Goal: Transaction & Acquisition: Purchase product/service

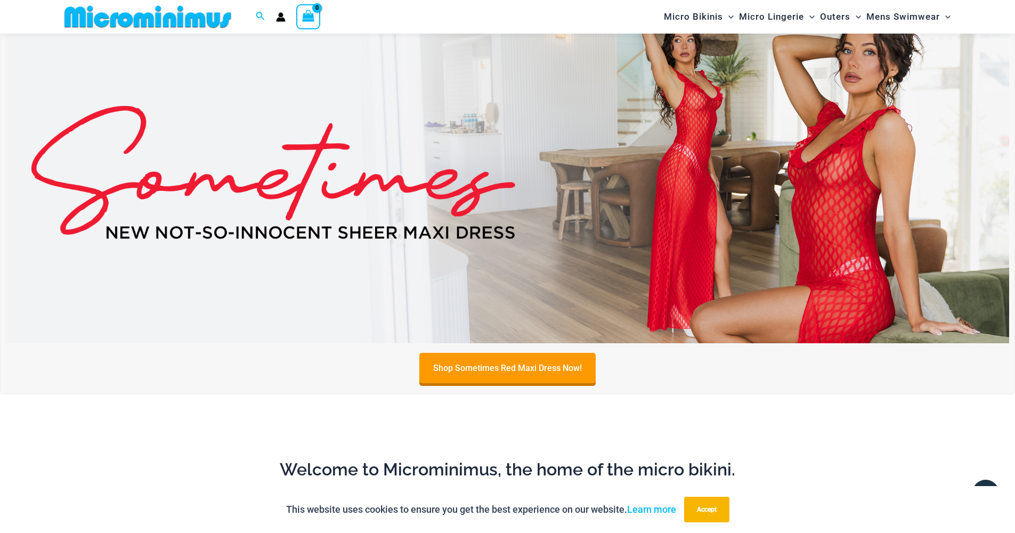
scroll to position [465, 0]
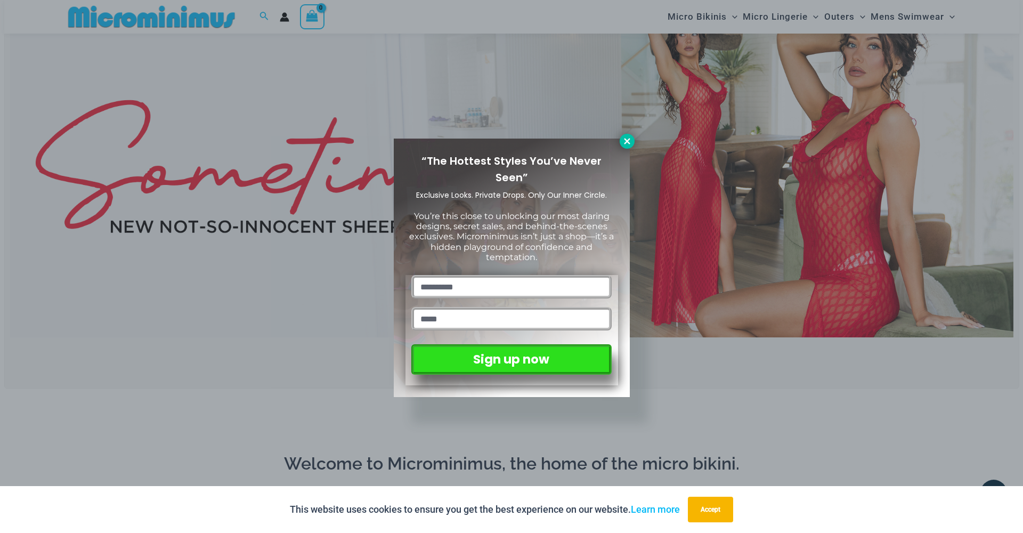
click at [630, 139] on icon at bounding box center [627, 141] width 10 height 10
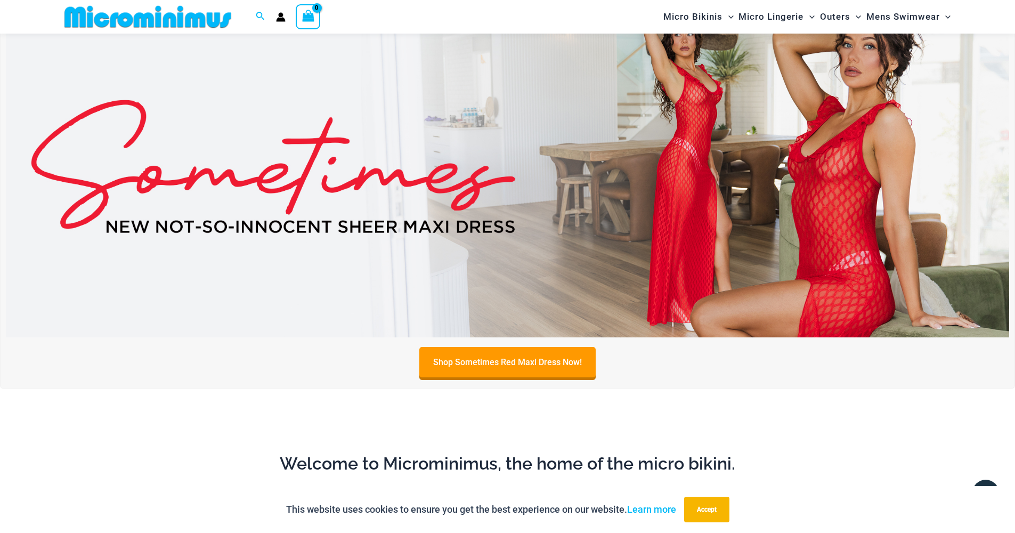
scroll to position [925, 0]
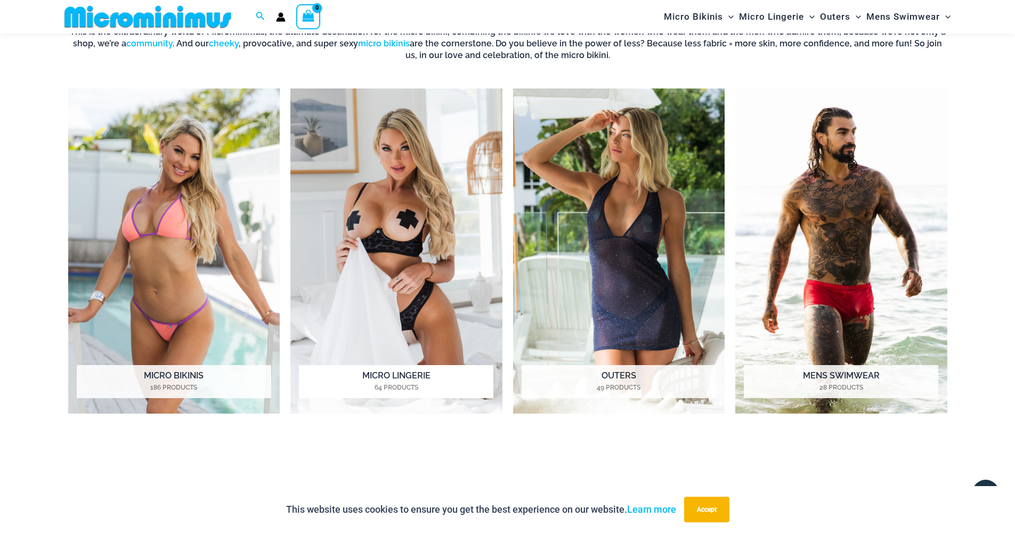
click at [384, 372] on h2 "Micro Lingerie 64 Products" at bounding box center [396, 381] width 194 height 33
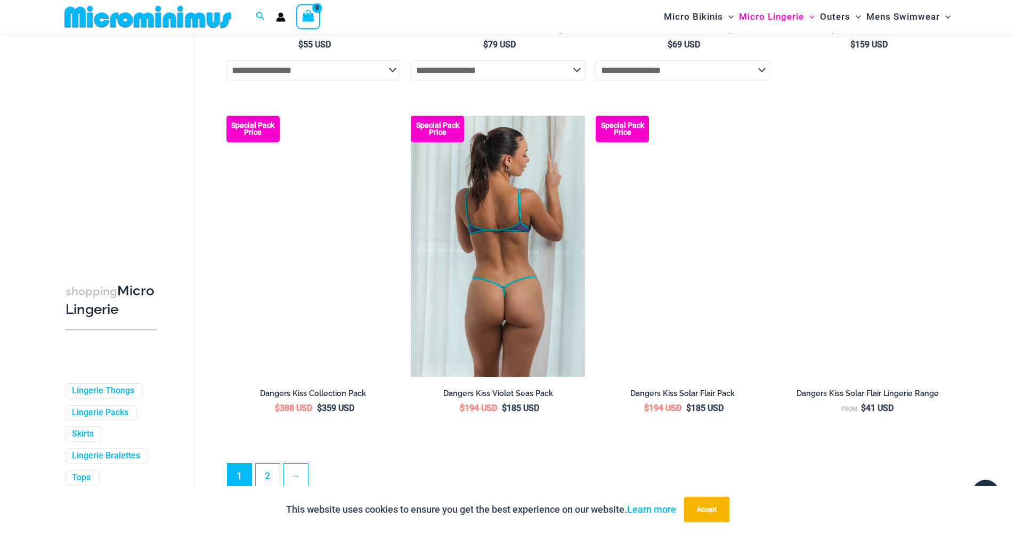
scroll to position [2646, 0]
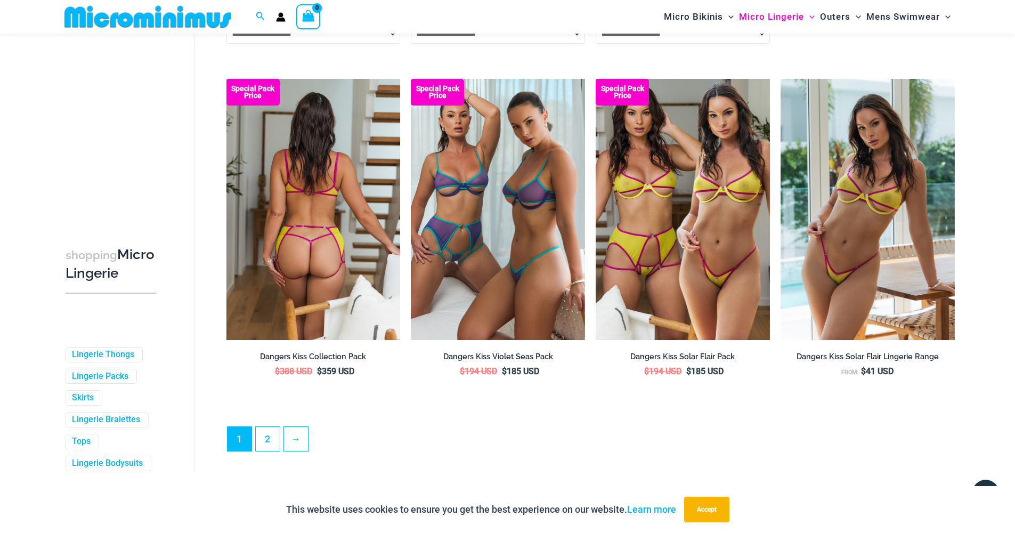
click at [313, 220] on img at bounding box center [313, 209] width 174 height 261
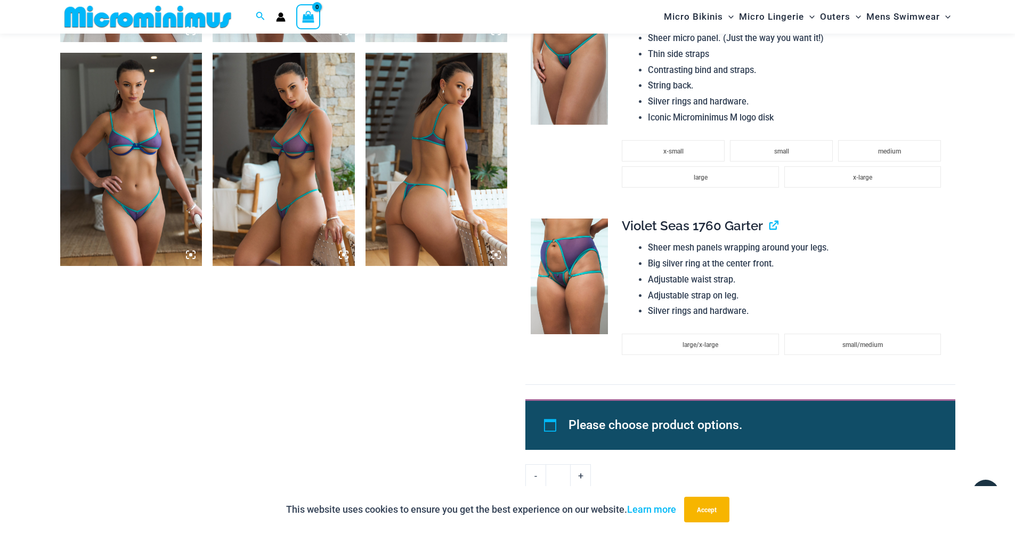
scroll to position [1751, 0]
